Goal: Find specific page/section: Find specific page/section

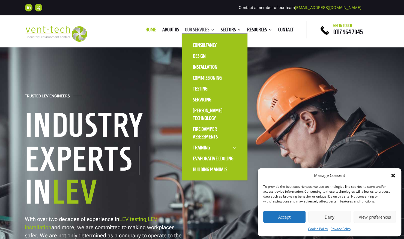
click at [201, 31] on link "Our Services" at bounding box center [200, 31] width 30 height 6
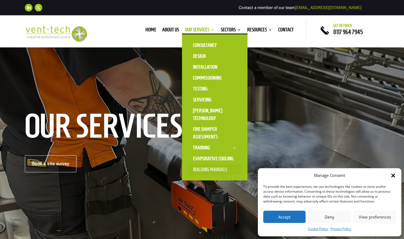
click at [218, 166] on link "Building Manuals" at bounding box center [214, 169] width 55 height 11
